Goal: Information Seeking & Learning: Learn about a topic

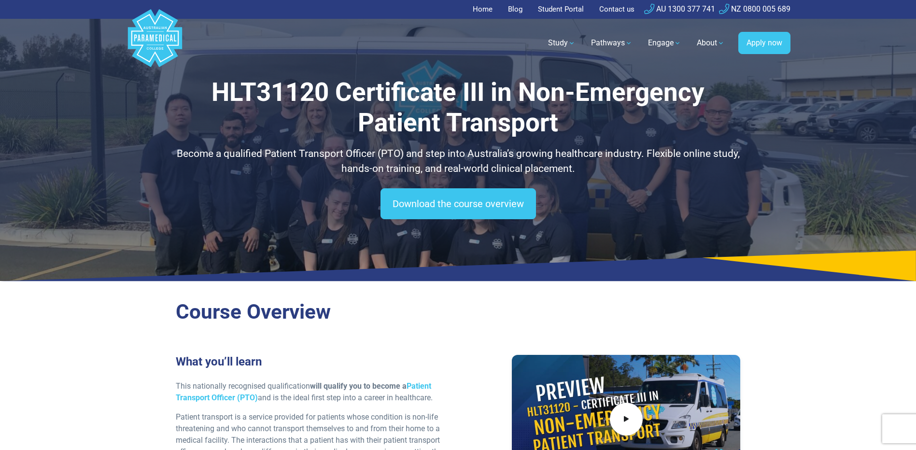
scroll to position [241, 0]
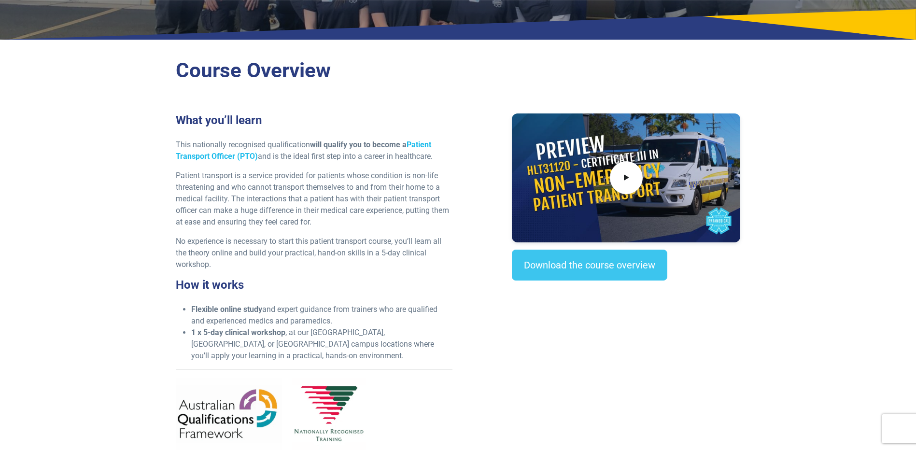
click at [419, 144] on link "Patient Transport Officer (PTO)" at bounding box center [303, 150] width 255 height 21
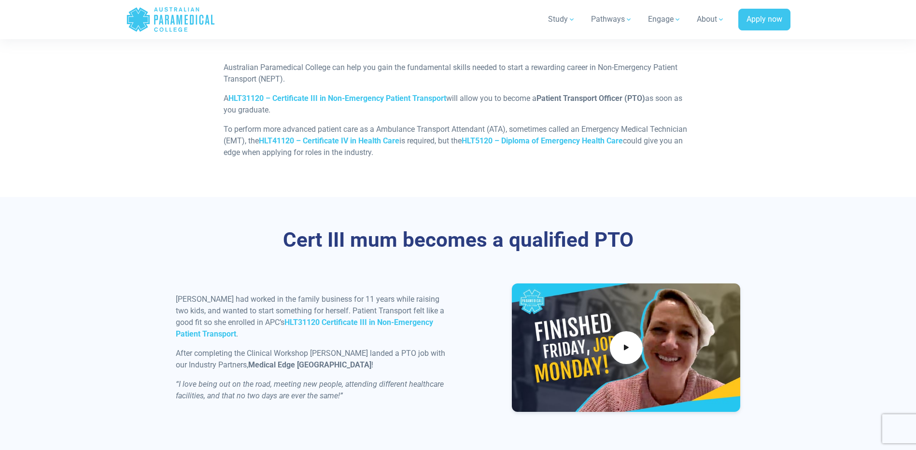
scroll to position [821, 0]
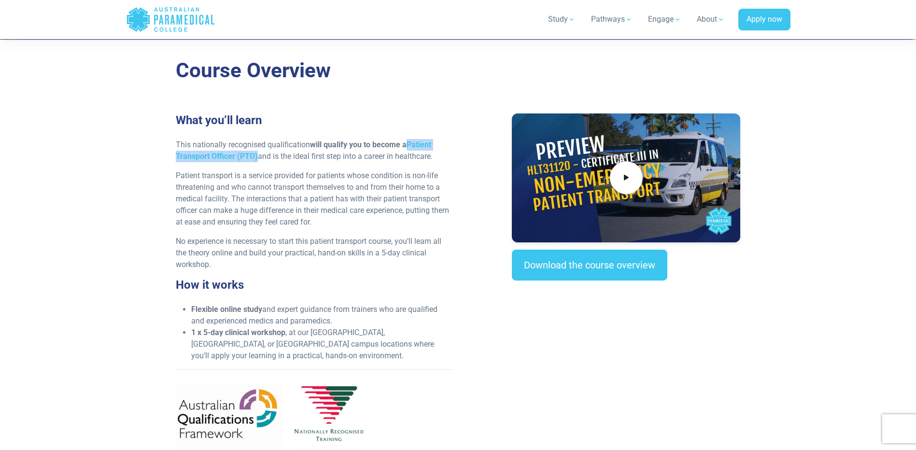
drag, startPoint x: 408, startPoint y: 143, endPoint x: 257, endPoint y: 157, distance: 151.8
click at [257, 157] on strong "will qualify you to become a Patient Transport Officer (PTO)" at bounding box center [303, 150] width 255 height 21
copy strong "Patient Transport Officer (PTO)"
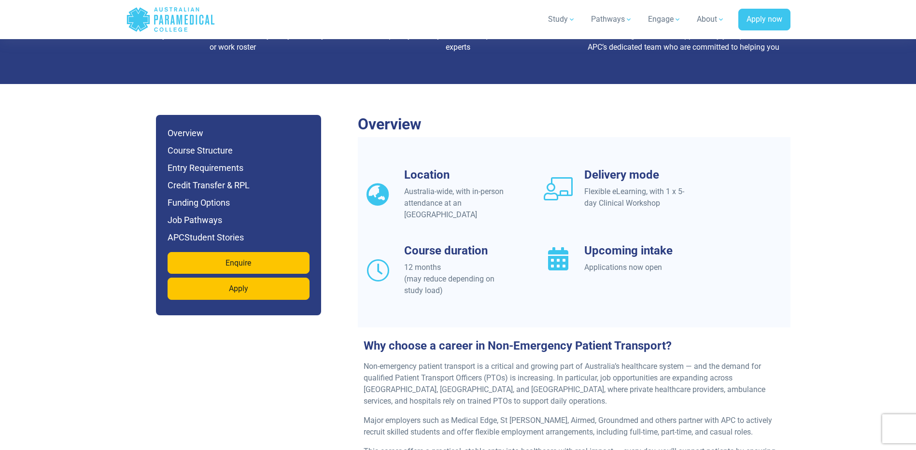
scroll to position [869, 0]
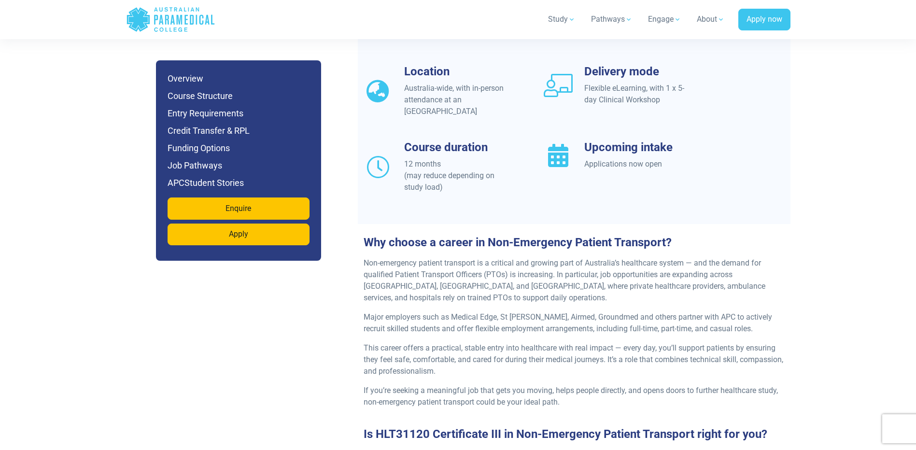
click at [787, 110] on div "Location Australia-wide, with in-person attendance at an APC Campus Delivery mo…" at bounding box center [574, 141] width 433 height 152
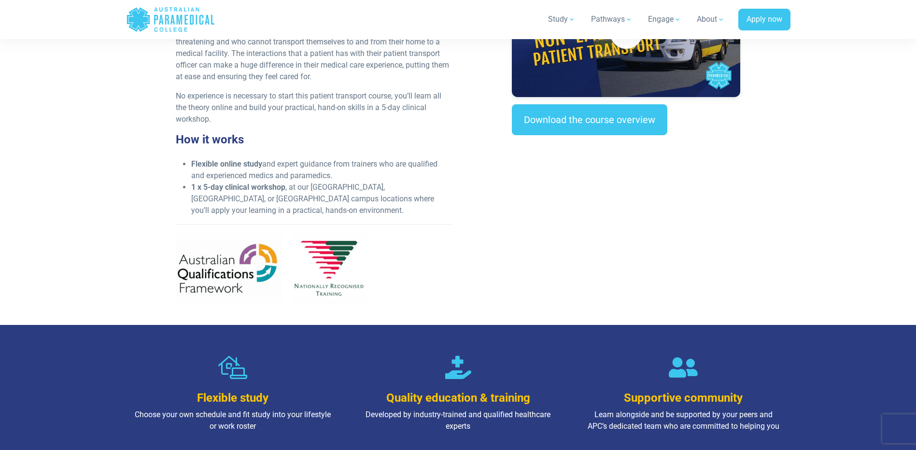
scroll to position [386, 0]
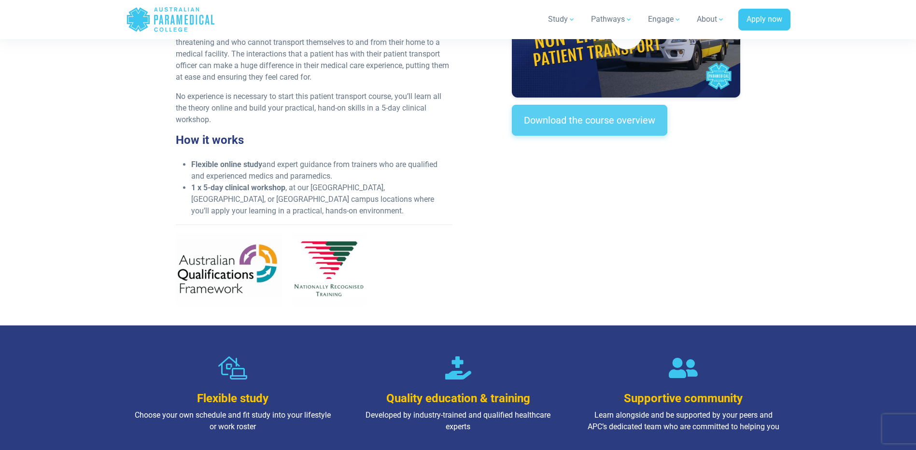
click at [538, 107] on link "Download the course overview" at bounding box center [589, 120] width 155 height 31
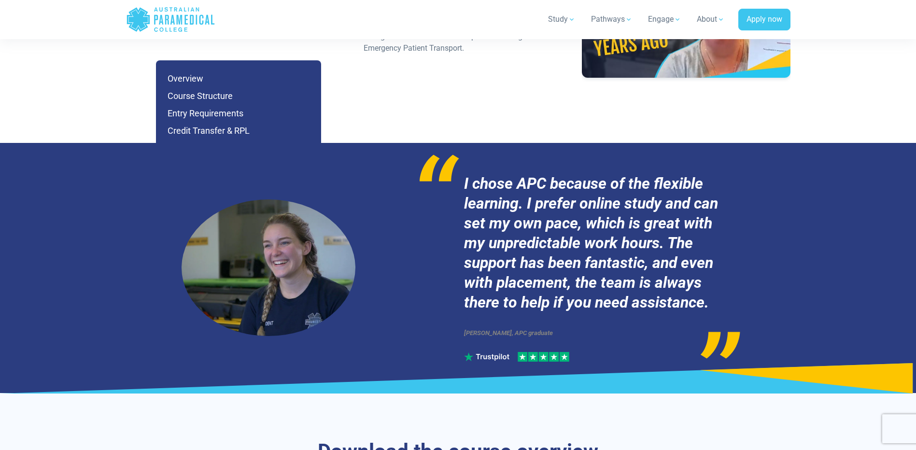
scroll to position [4336, 0]
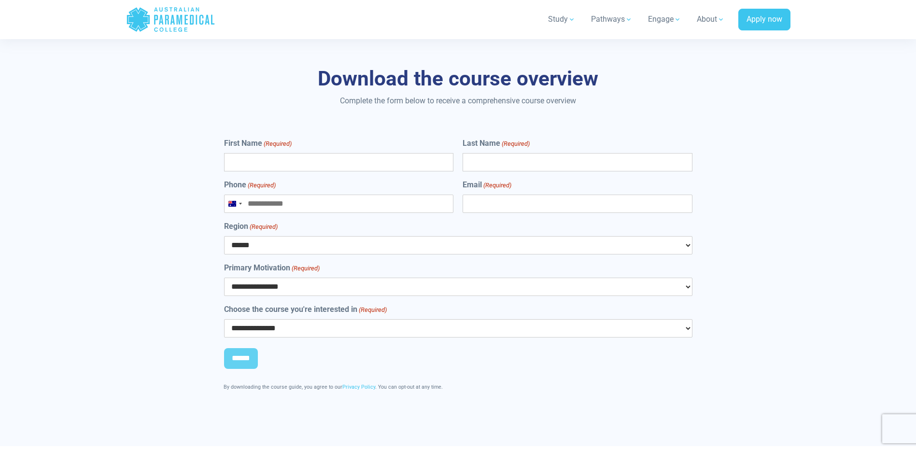
click at [419, 153] on input "First Name (Required)" at bounding box center [338, 162] width 229 height 18
click at [787, 135] on div "**********" at bounding box center [458, 233] width 676 height 426
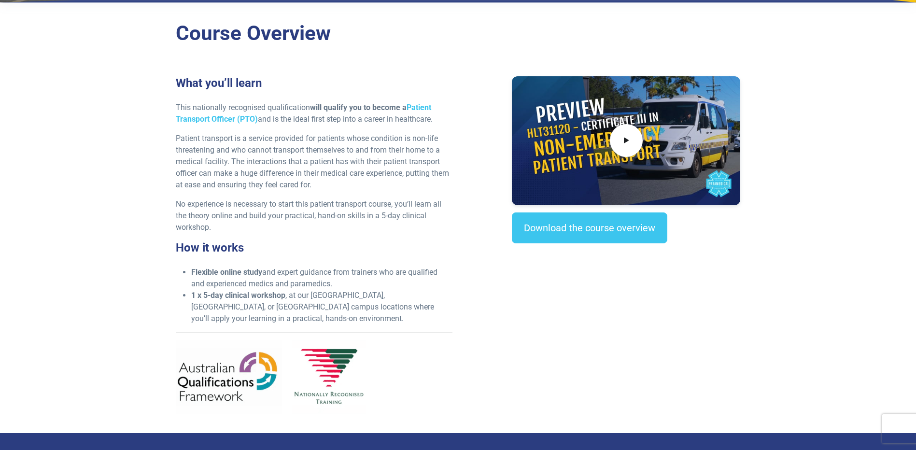
scroll to position [290, 0]
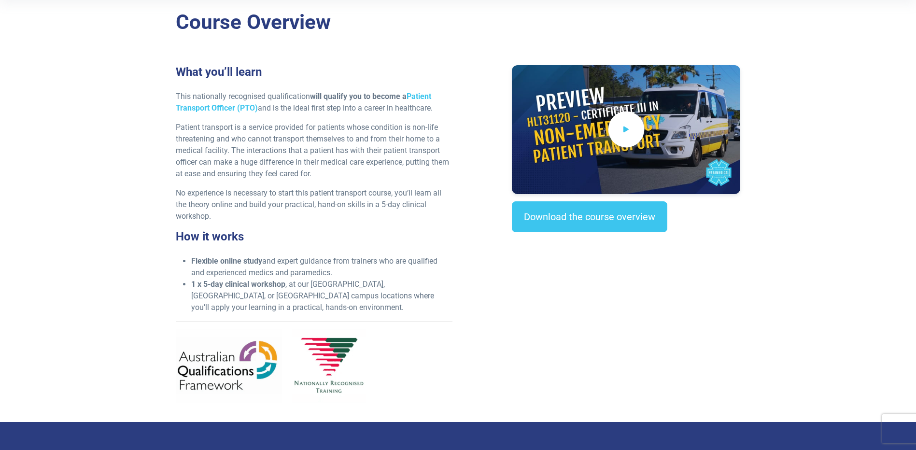
click at [626, 138] on span at bounding box center [626, 130] width 36 height 36
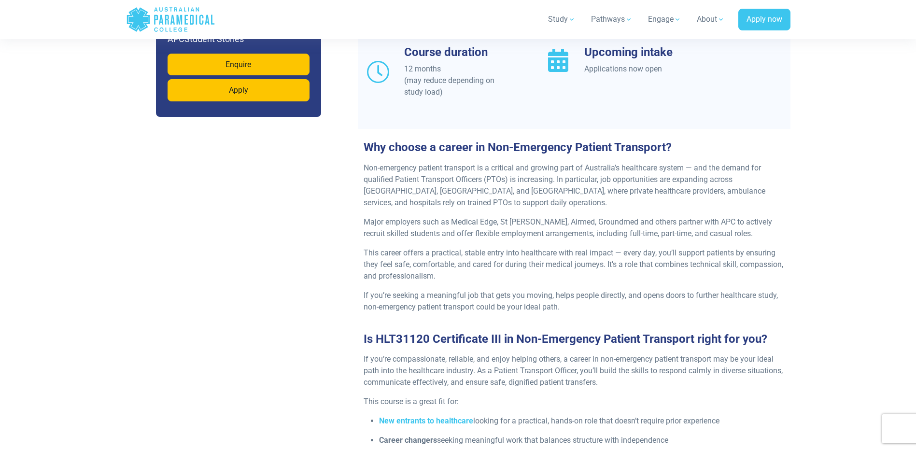
scroll to position [966, 0]
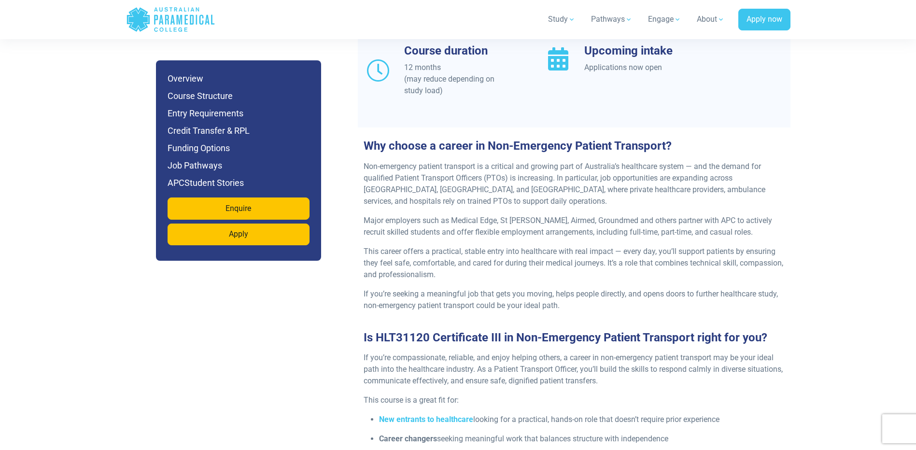
drag, startPoint x: 486, startPoint y: 135, endPoint x: 663, endPoint y: 136, distance: 177.2
click at [663, 139] on h3 "Why choose a career in Non-Emergency Patient Transport?" at bounding box center [574, 146] width 433 height 14
drag, startPoint x: 663, startPoint y: 136, endPoint x: 656, endPoint y: 134, distance: 7.0
copy h3 "Non-Emergency Patient Transport"
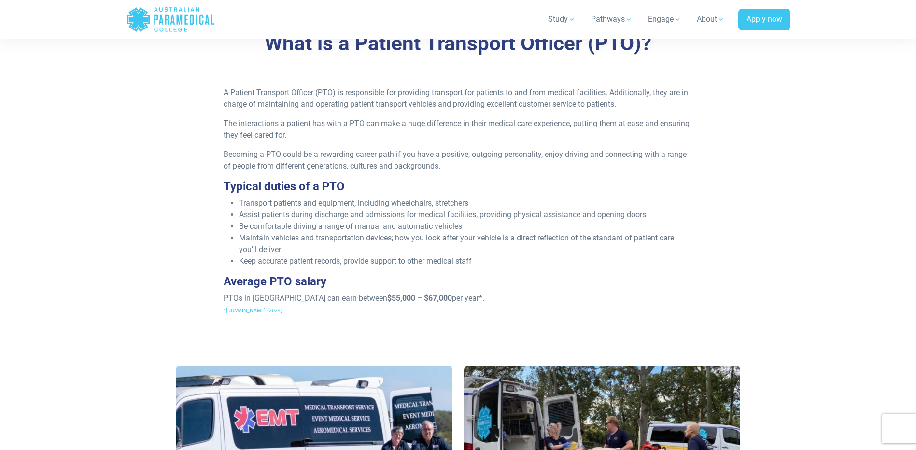
click at [777, 180] on div "What is a Patient Transport Officer (PTO)? A Patient Transport Officer (PTO) is…" at bounding box center [458, 176] width 676 height 353
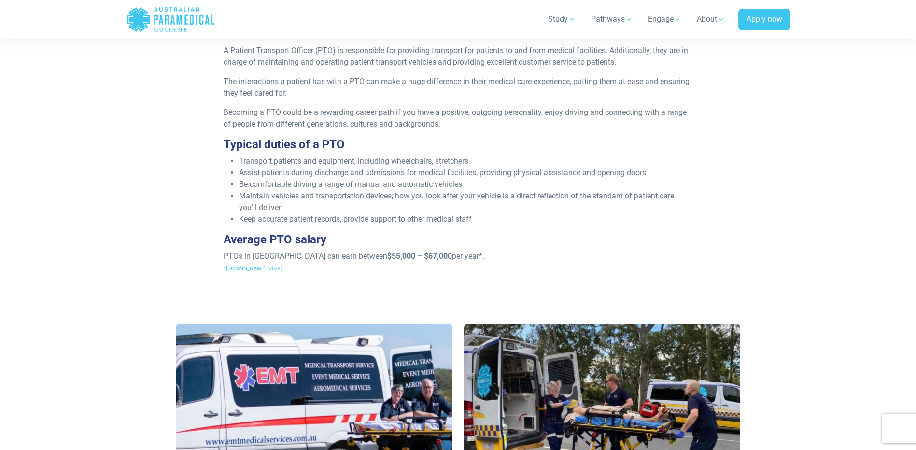
scroll to position [386, 0]
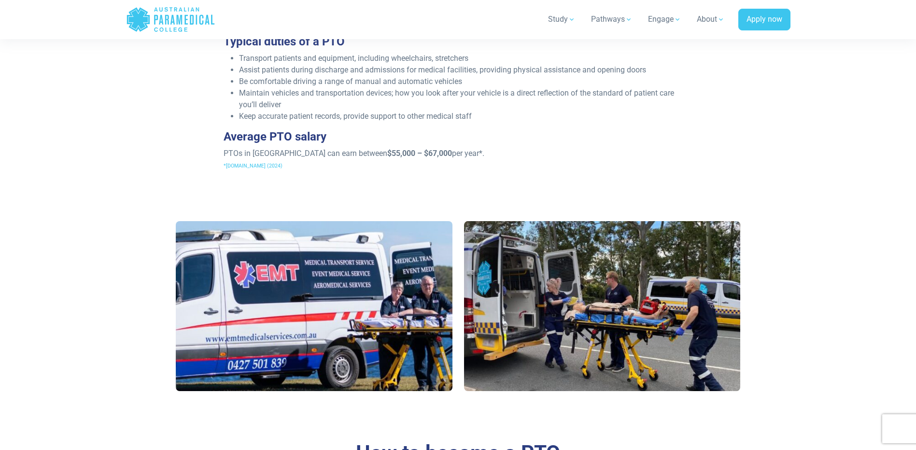
click at [344, 155] on p "PTOs in Australia can earn between $55,000 – $67,000 per year*. *Talent.com (20…" at bounding box center [458, 159] width 469 height 23
click at [255, 154] on p "PTOs in Australia can earn between $55,000 – $67,000 per year*. *Talent.com (20…" at bounding box center [458, 159] width 469 height 23
click at [660, 177] on div "A Patient Transport Officer (PTO) is responsible for providing transport for pa…" at bounding box center [458, 60] width 480 height 237
click at [830, 157] on section "What is a Patient Transport Officer (PTO)? A Patient Transport Officer (PTO) is…" at bounding box center [458, 32] width 916 height 353
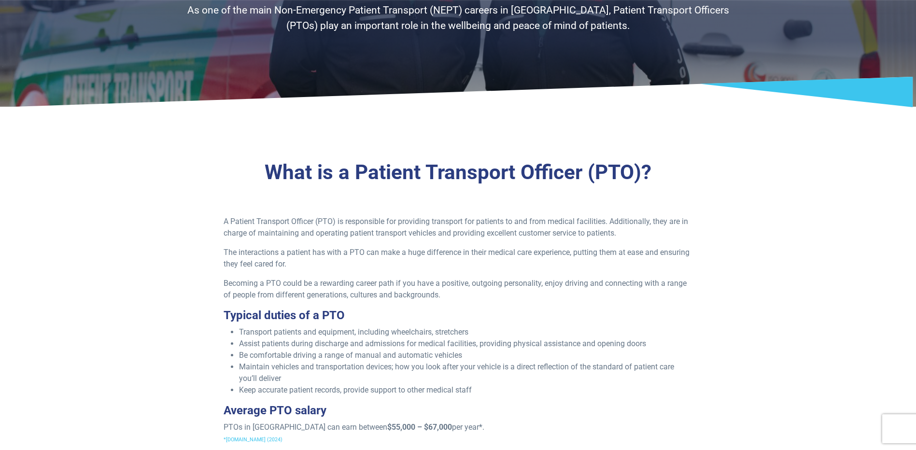
scroll to position [193, 0]
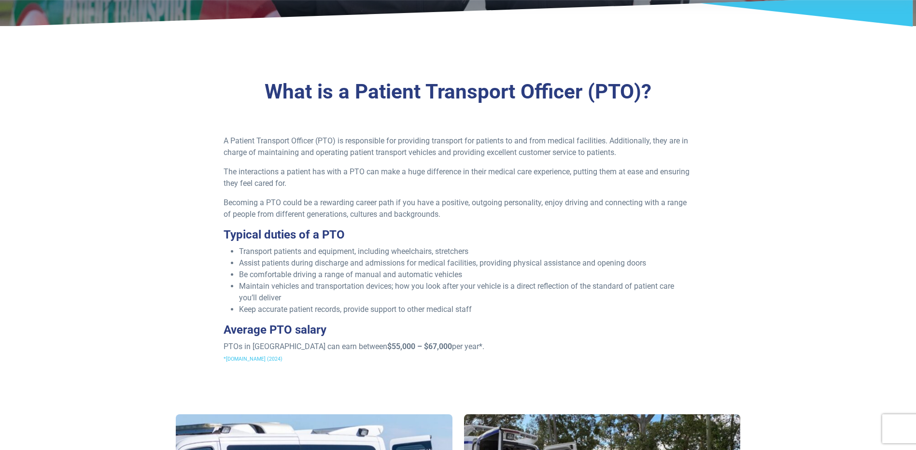
click at [755, 136] on div "What is a Patient Transport Officer (PTO)? A Patient Transport Officer (PTO) is…" at bounding box center [458, 225] width 676 height 353
